Goal: Transaction & Acquisition: Book appointment/travel/reservation

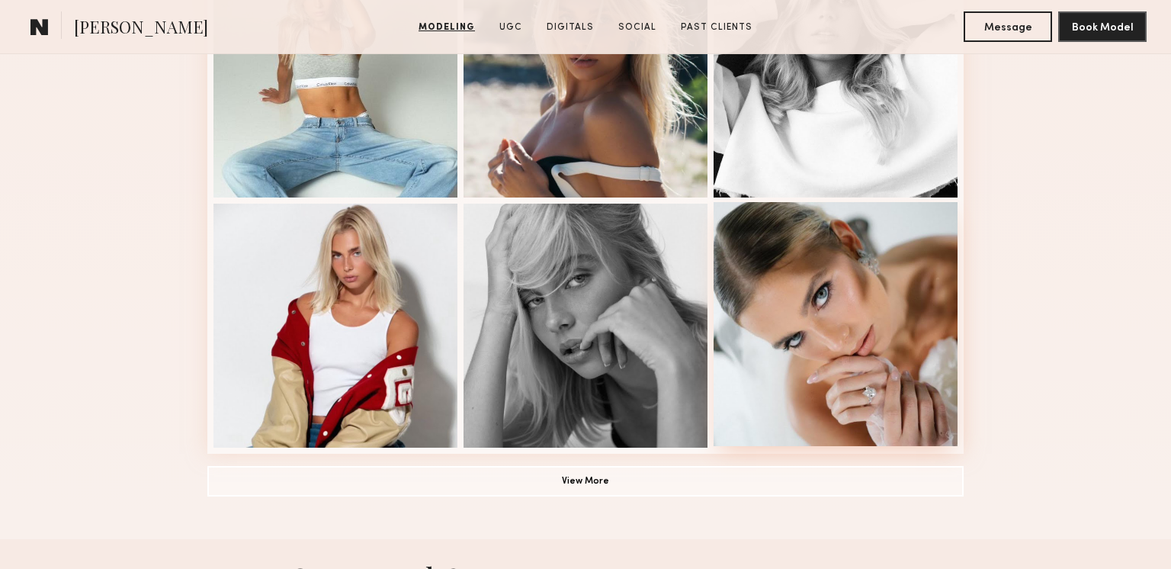
scroll to position [1021, 0]
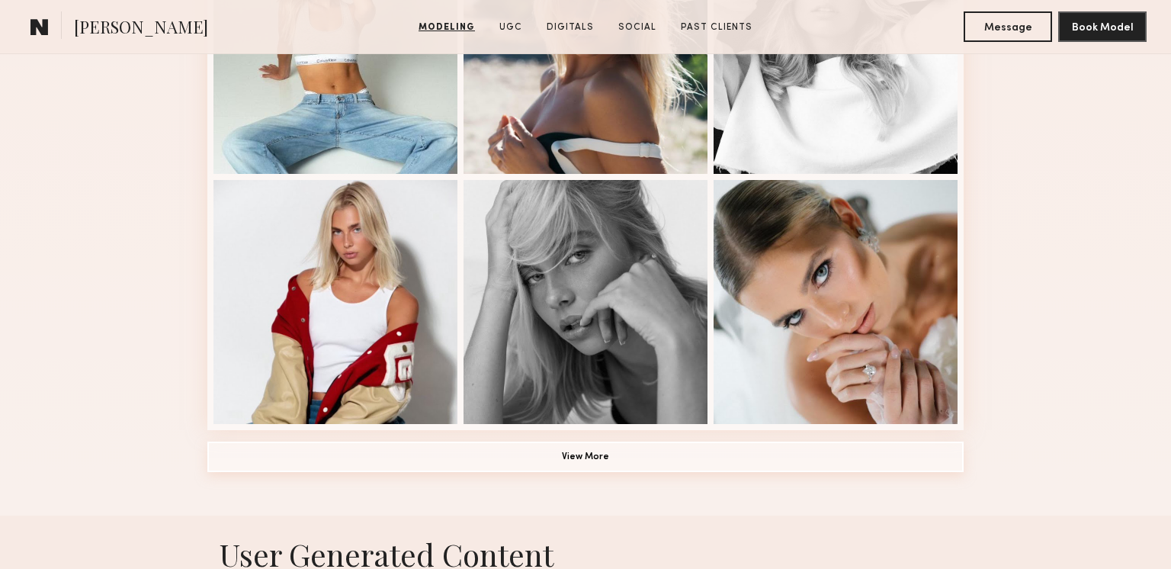
click at [609, 448] on button "View More" at bounding box center [585, 457] width 757 height 31
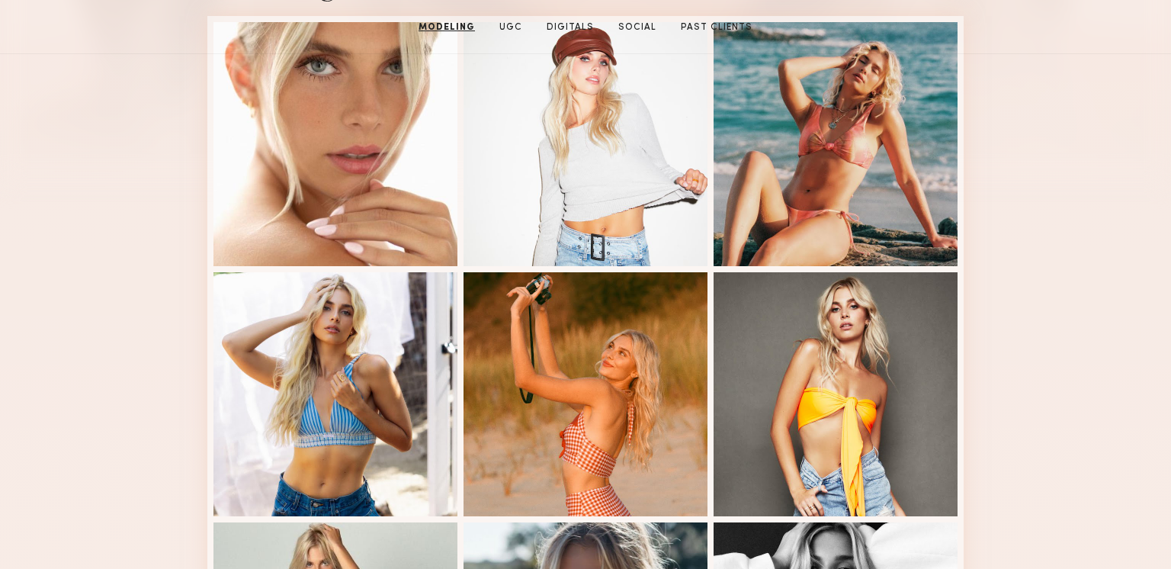
scroll to position [272, 0]
